Goal: Use online tool/utility: Utilize a website feature to perform a specific function

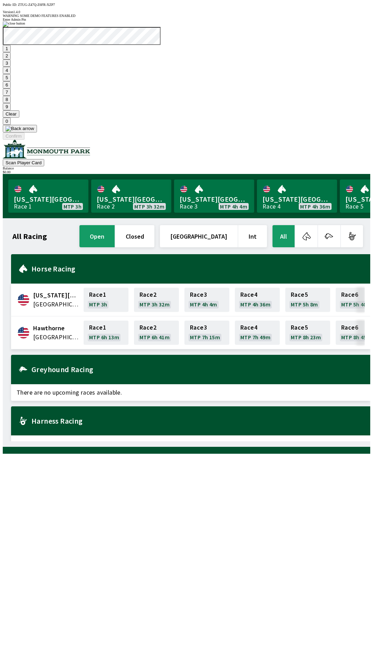
click at [11, 67] on button "3" at bounding box center [7, 62] width 8 height 7
click at [25, 140] on button "Confirm" at bounding box center [14, 135] width 22 height 7
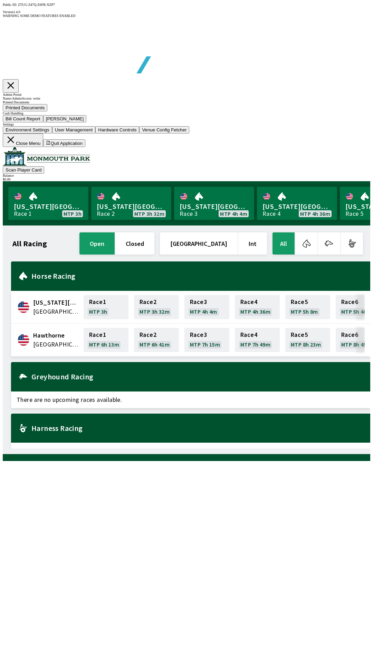
click at [43, 122] on button "Bill Count Report" at bounding box center [23, 118] width 40 height 7
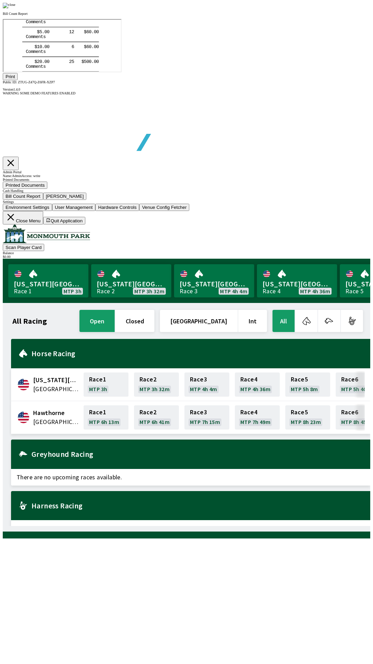
scroll to position [81, 0]
click at [18, 80] on button "Print" at bounding box center [10, 76] width 15 height 7
click at [321, 8] on div at bounding box center [187, 6] width 368 height 6
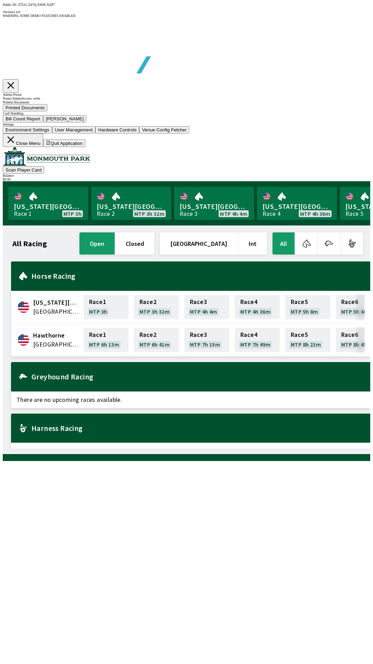
click at [87, 122] on button "[PERSON_NAME]" at bounding box center [65, 118] width 44 height 7
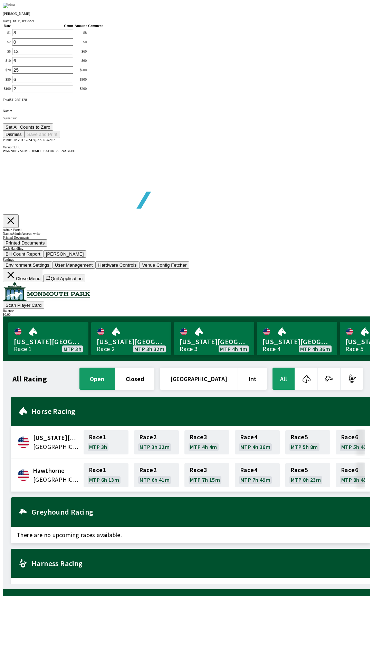
click at [53, 131] on button "Set All Counts to Zero" at bounding box center [28, 126] width 50 height 7
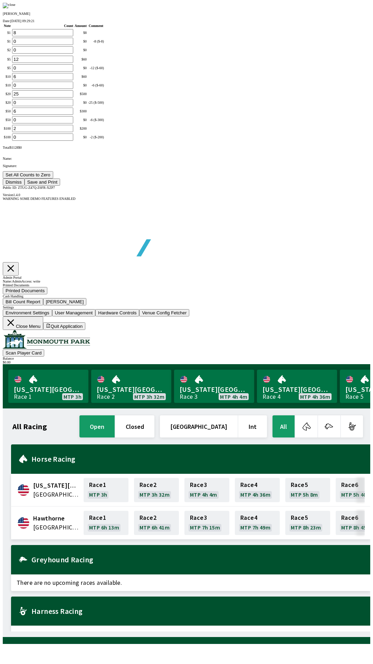
click at [60, 186] on button "Save and Print" at bounding box center [43, 181] width 36 height 7
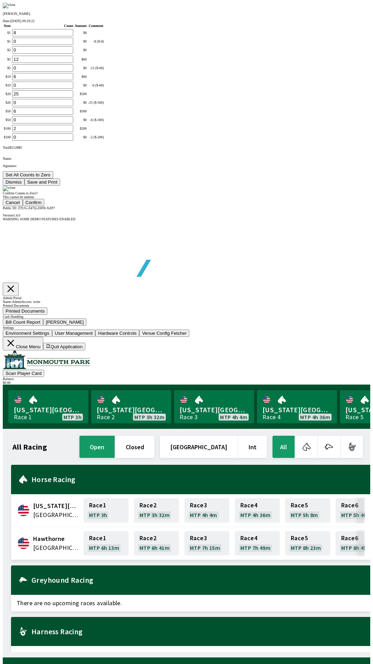
click at [45, 206] on button "Confirm" at bounding box center [34, 202] width 22 height 7
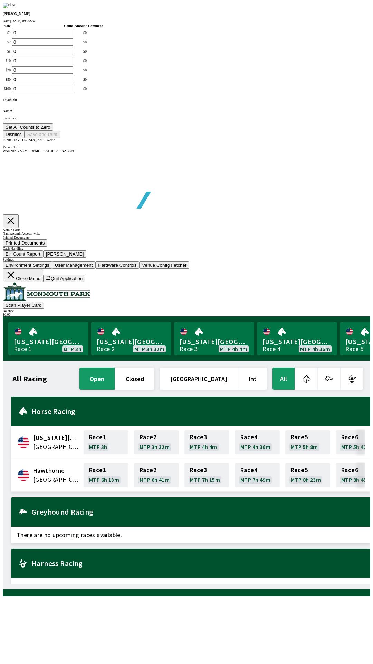
type input "0"
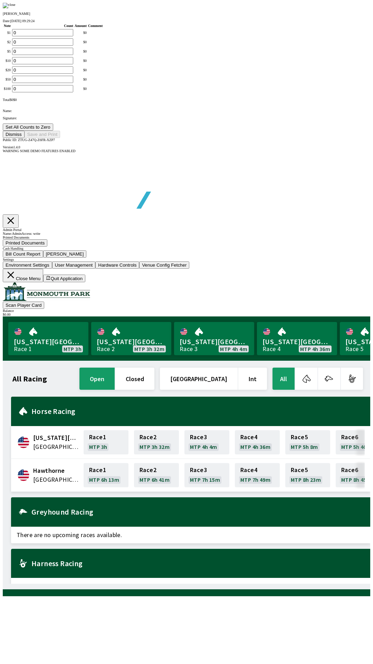
type input "0"
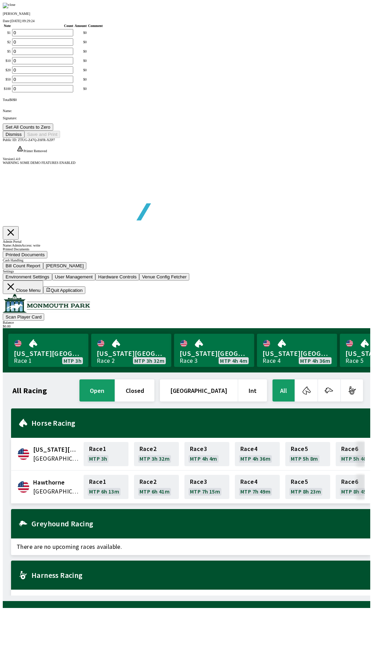
click at [25, 138] on button "Dismiss" at bounding box center [14, 134] width 22 height 7
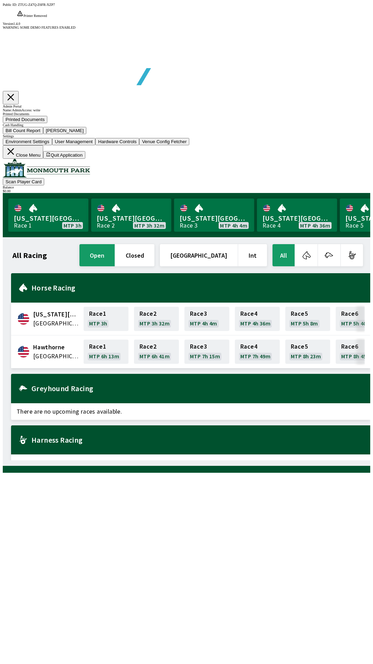
click at [43, 159] on button "Close Menu" at bounding box center [23, 151] width 40 height 13
